Goal: Task Accomplishment & Management: Complete application form

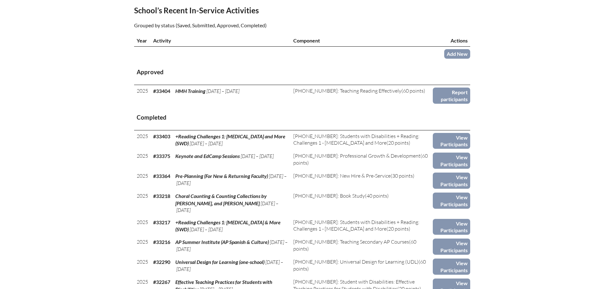
scroll to position [222, 0]
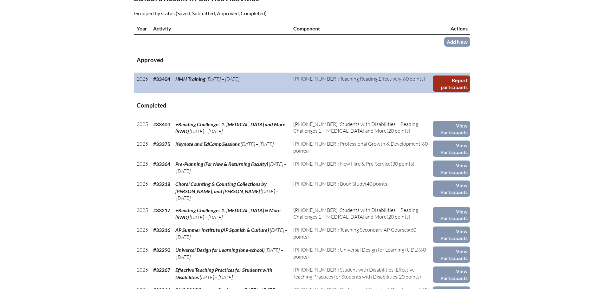
click at [459, 81] on link "Report participants" at bounding box center [450, 83] width 37 height 16
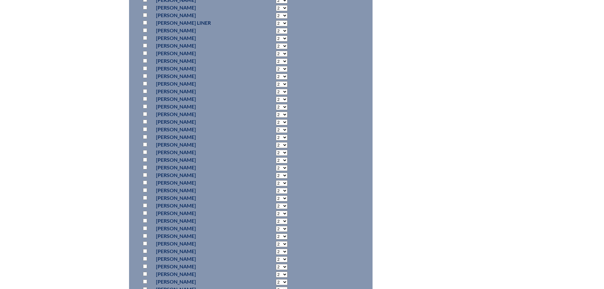
scroll to position [634, 0]
click at [145, 246] on input "checkbox" at bounding box center [145, 247] width 4 height 4
checkbox input "true"
click at [276, 246] on select "2 3 4 5 6 7 8 9 10 11 12 13 14 15 16 17 18 19 20 21 22 23" at bounding box center [282, 247] width 12 height 6
select select "3"
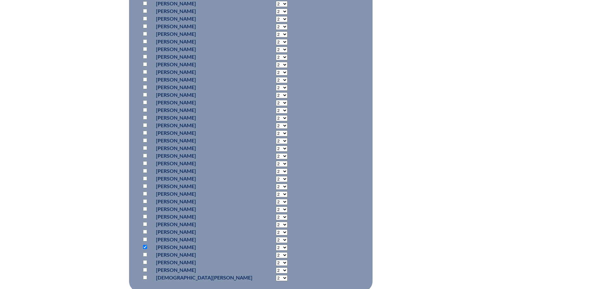
click at [276, 244] on select "2 3 4 5 6 7 8 9 10 11 12 13 14 15 16 17 18 19 20 21 22 23" at bounding box center [282, 247] width 12 height 6
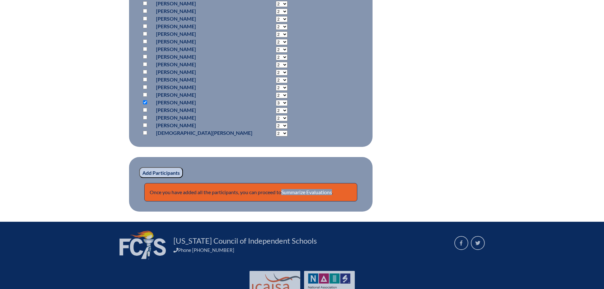
scroll to position [792, 0]
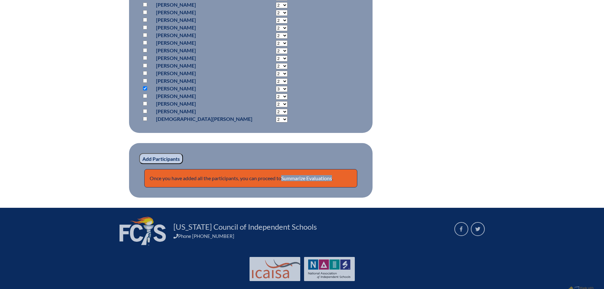
click at [171, 157] on input "Add Participants" at bounding box center [161, 158] width 44 height 11
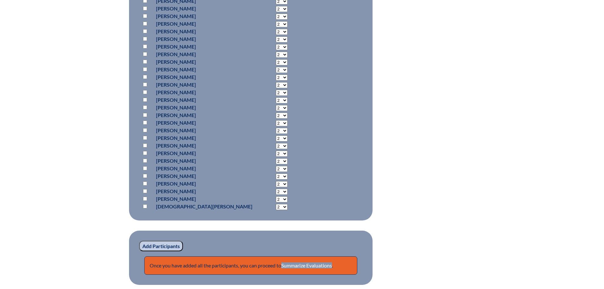
scroll to position [829, 0]
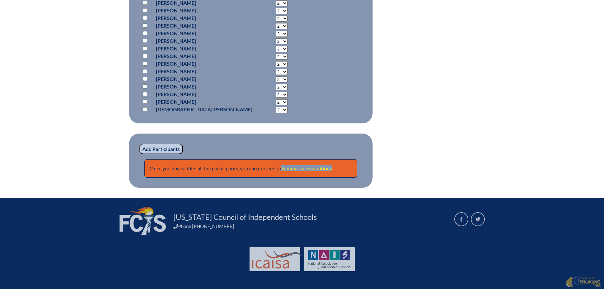
click at [313, 168] on link "Summarize Evaluations" at bounding box center [306, 168] width 51 height 6
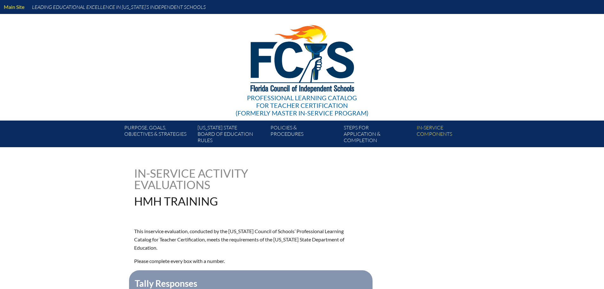
type input "0"
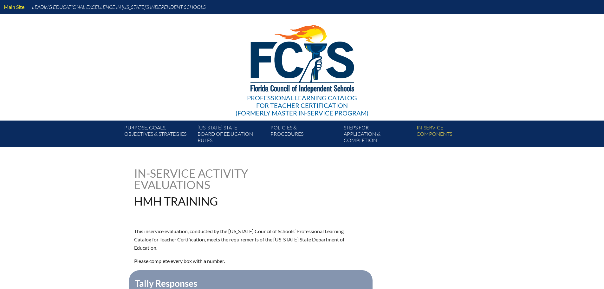
type input "0"
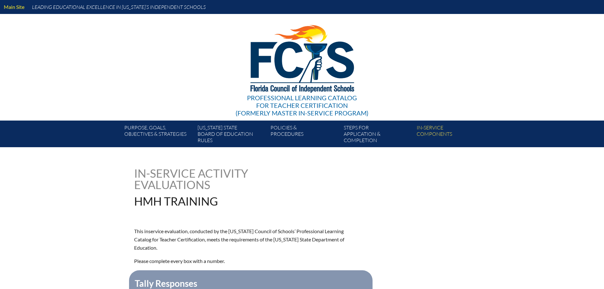
type input "0"
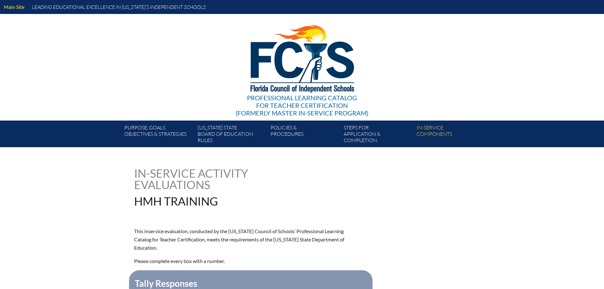
type input "0"
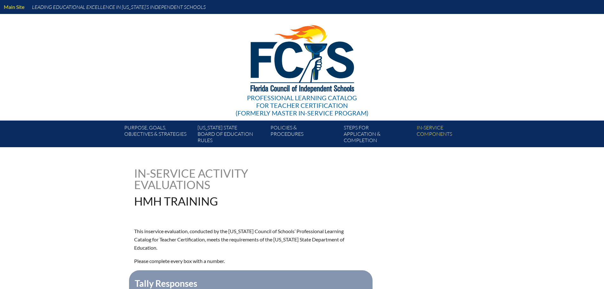
type input "0"
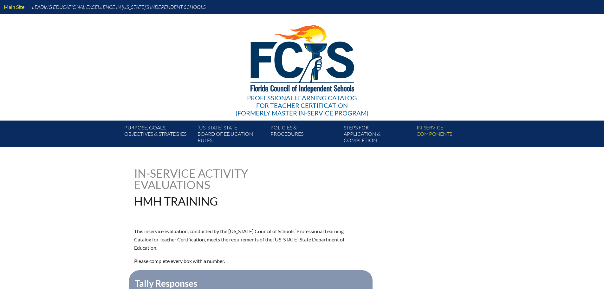
type input "0"
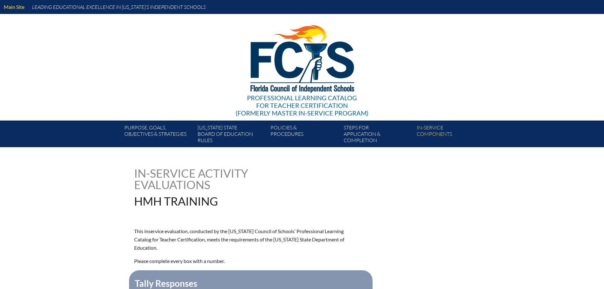
type input "0"
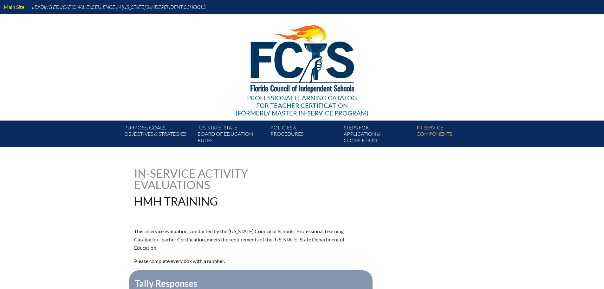
type input "0"
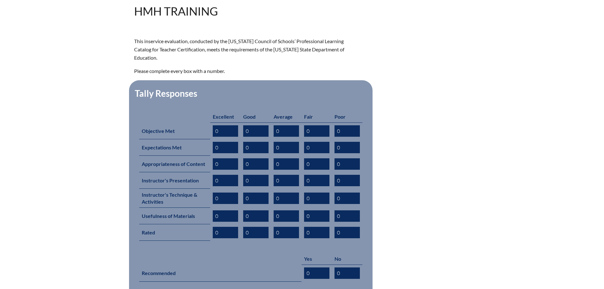
scroll to position [190, 0]
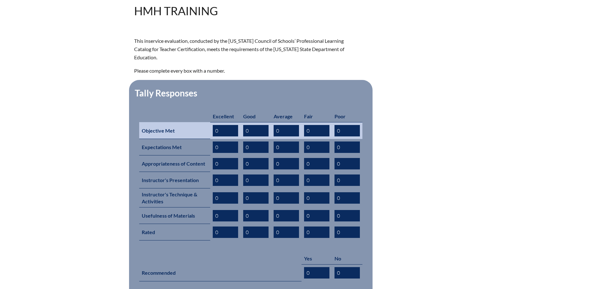
click at [249, 125] on input "0" at bounding box center [255, 130] width 25 height 11
type input "1"
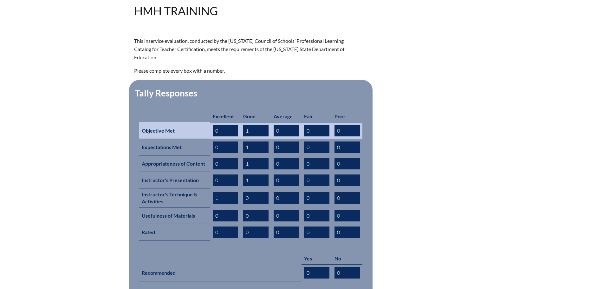
type input "1"
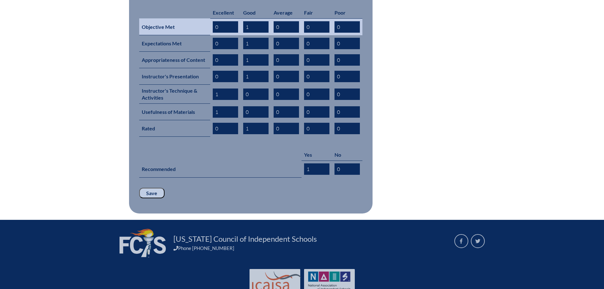
scroll to position [305, 0]
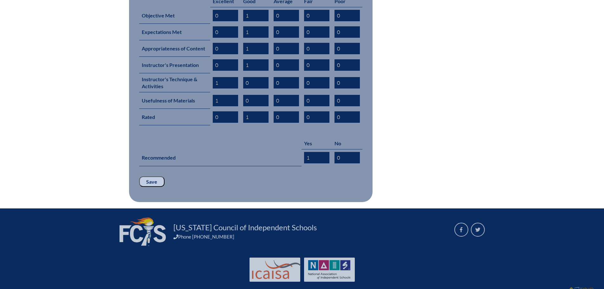
type input "1"
click at [153, 176] on input "Save" at bounding box center [151, 181] width 25 height 11
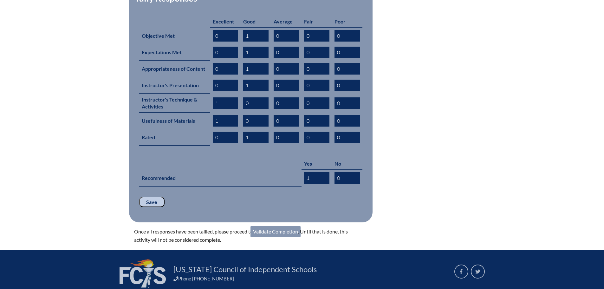
scroll to position [285, 0]
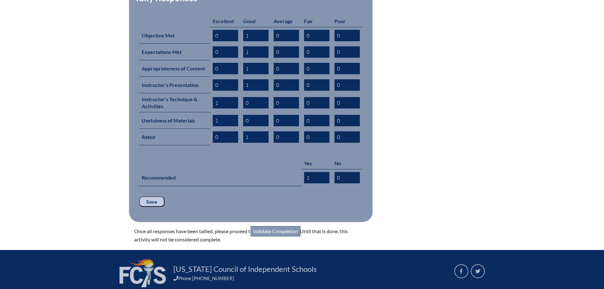
click at [276, 226] on link "Validate Completion" at bounding box center [275, 231] width 50 height 11
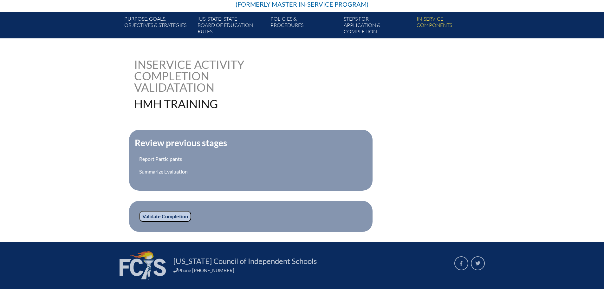
scroll to position [127, 0]
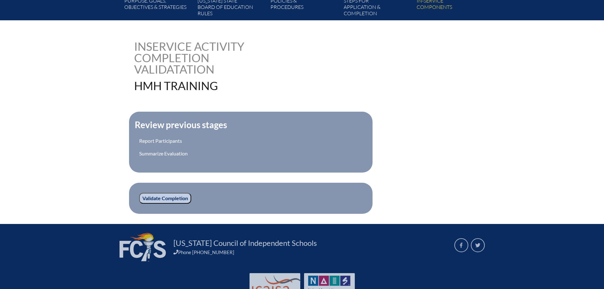
click at [177, 199] on input "Validate Completion" at bounding box center [165, 198] width 52 height 11
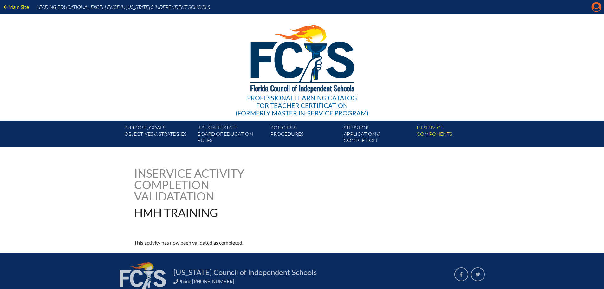
click at [596, 9] on icon at bounding box center [596, 7] width 10 height 10
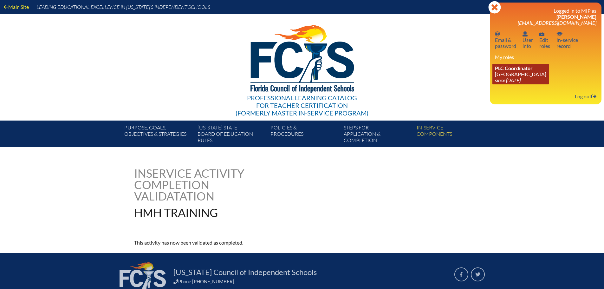
click at [521, 70] on span "PLC Coordinator" at bounding box center [514, 68] width 38 height 6
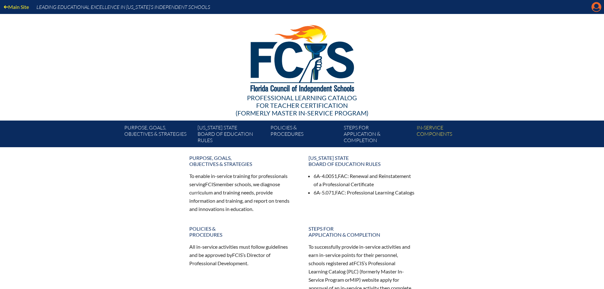
click at [597, 10] on icon "Manage account" at bounding box center [596, 7] width 10 height 10
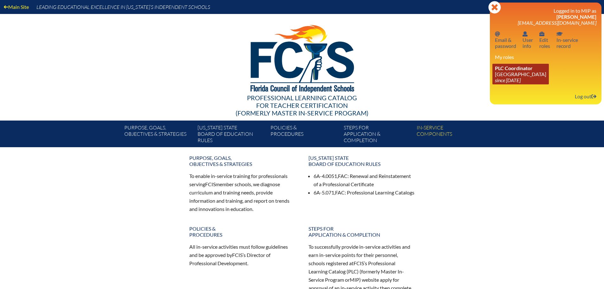
click at [518, 76] on link "PLC Coordinator Maclay School since 2024 Jun 3" at bounding box center [520, 74] width 56 height 21
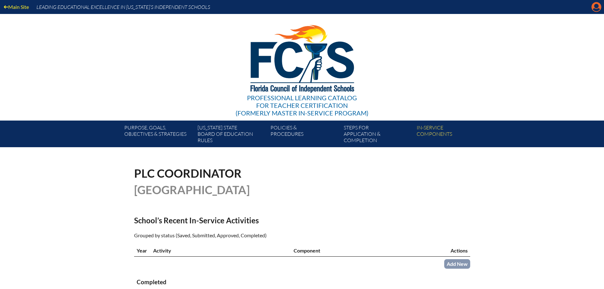
click at [593, 8] on icon at bounding box center [596, 7] width 10 height 10
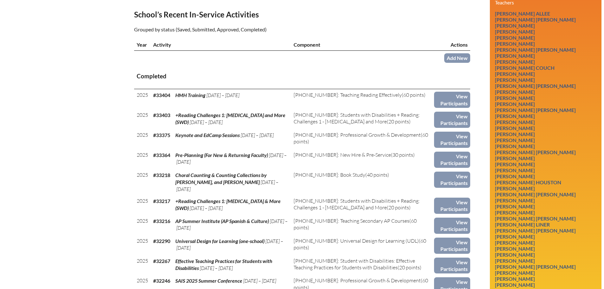
scroll to position [222, 0]
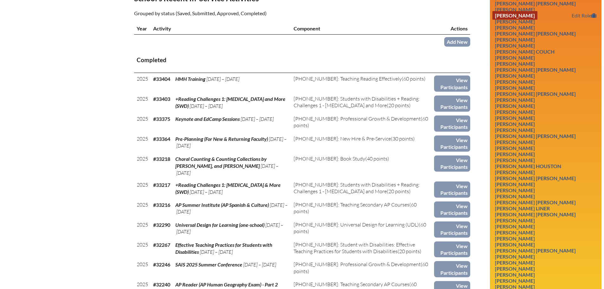
click at [525, 16] on link "[PERSON_NAME]" at bounding box center [514, 15] width 45 height 9
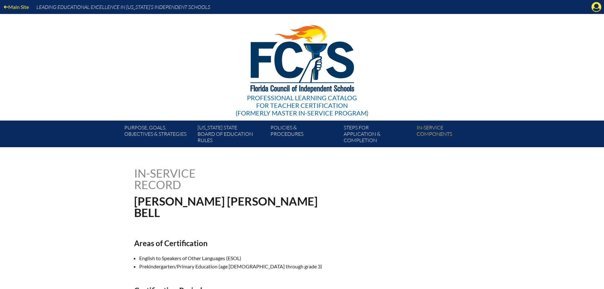
drag, startPoint x: 0, startPoint y: 0, endPoint x: 451, endPoint y: 195, distance: 490.7
click at [451, 195] on div "In-service record Anna Louise Bell" at bounding box center [302, 192] width 336 height 51
click at [418, 51] on div "Professional Learning Catalog for Teacher Certification (formerly Master In-ser…" at bounding box center [301, 67] width 385 height 106
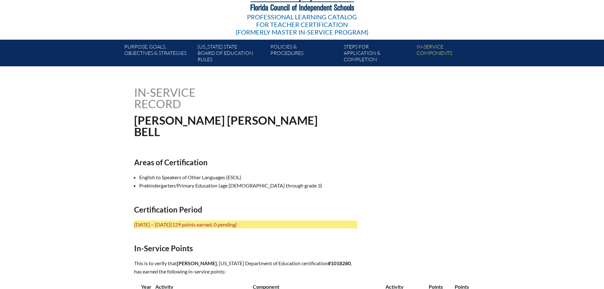
scroll to position [63, 0]
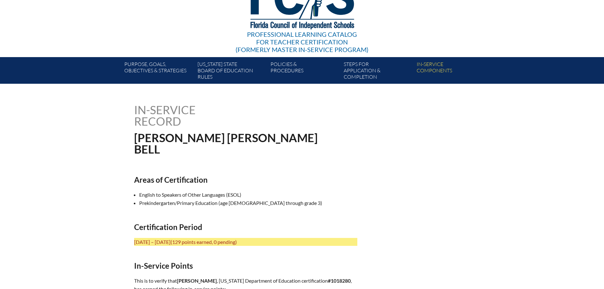
drag, startPoint x: 458, startPoint y: 198, endPoint x: 393, endPoint y: 197, distance: 65.9
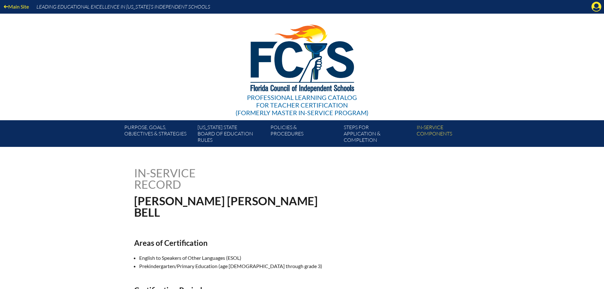
scroll to position [0, 0]
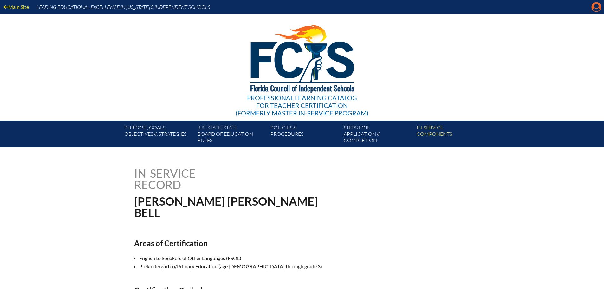
click at [596, 9] on icon at bounding box center [596, 7] width 10 height 10
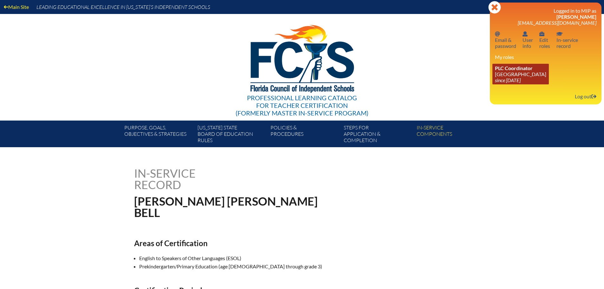
click at [524, 76] on link "PLC Coordinator Maclay School since 2024 Jun 3" at bounding box center [520, 74] width 56 height 21
